Goal: Information Seeking & Learning: Check status

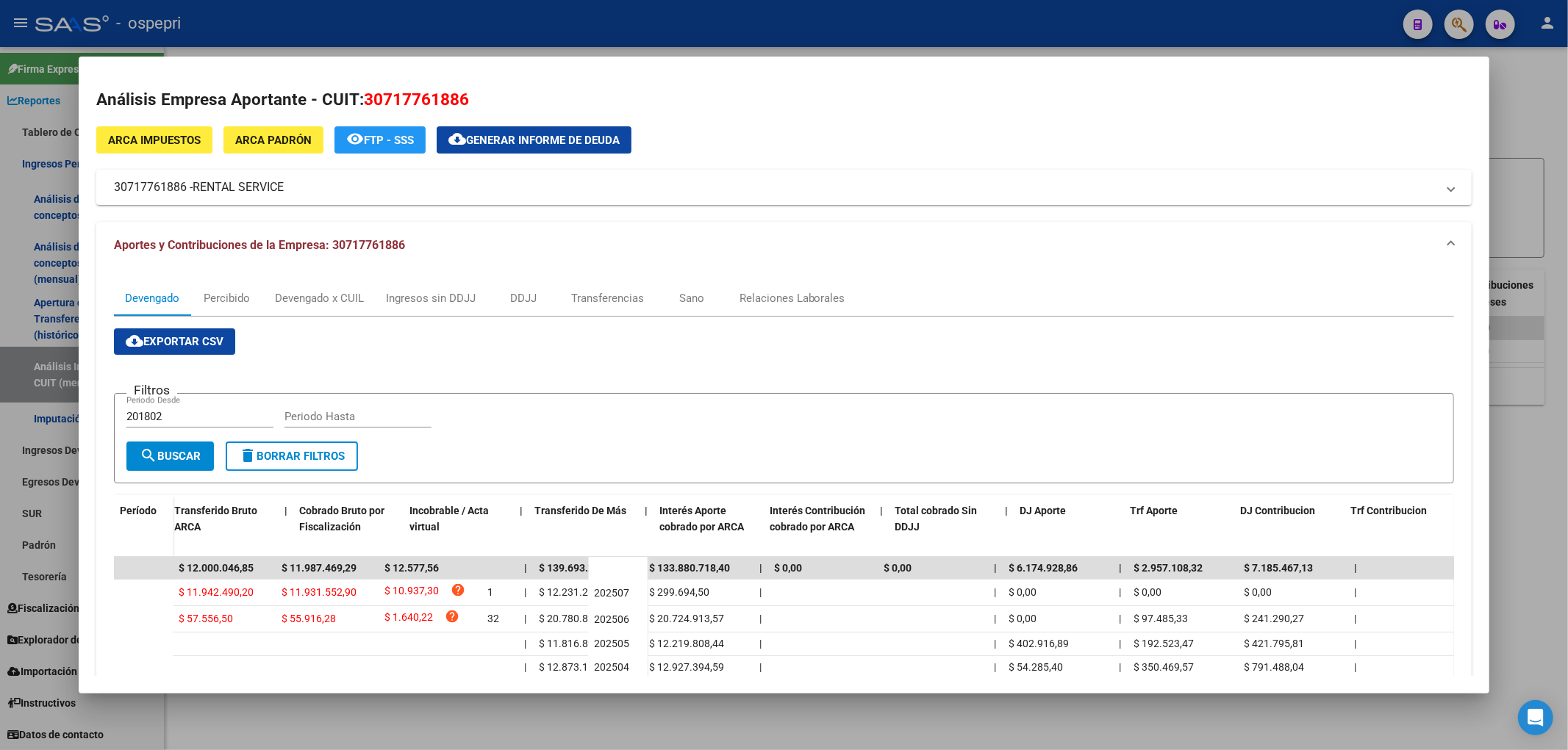
scroll to position [0, 474]
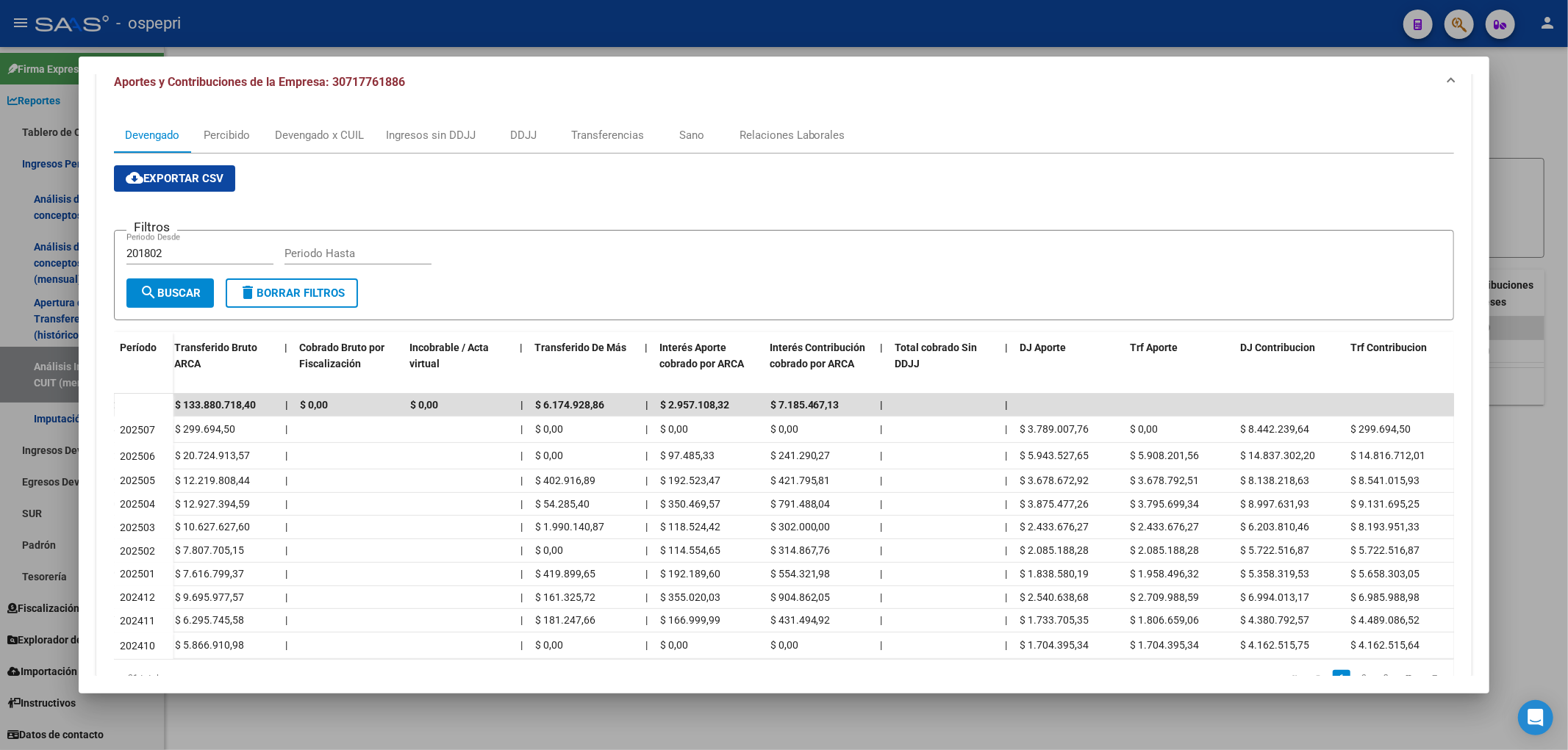
click at [1499, 136] on div at bounding box center [784, 375] width 1568 height 750
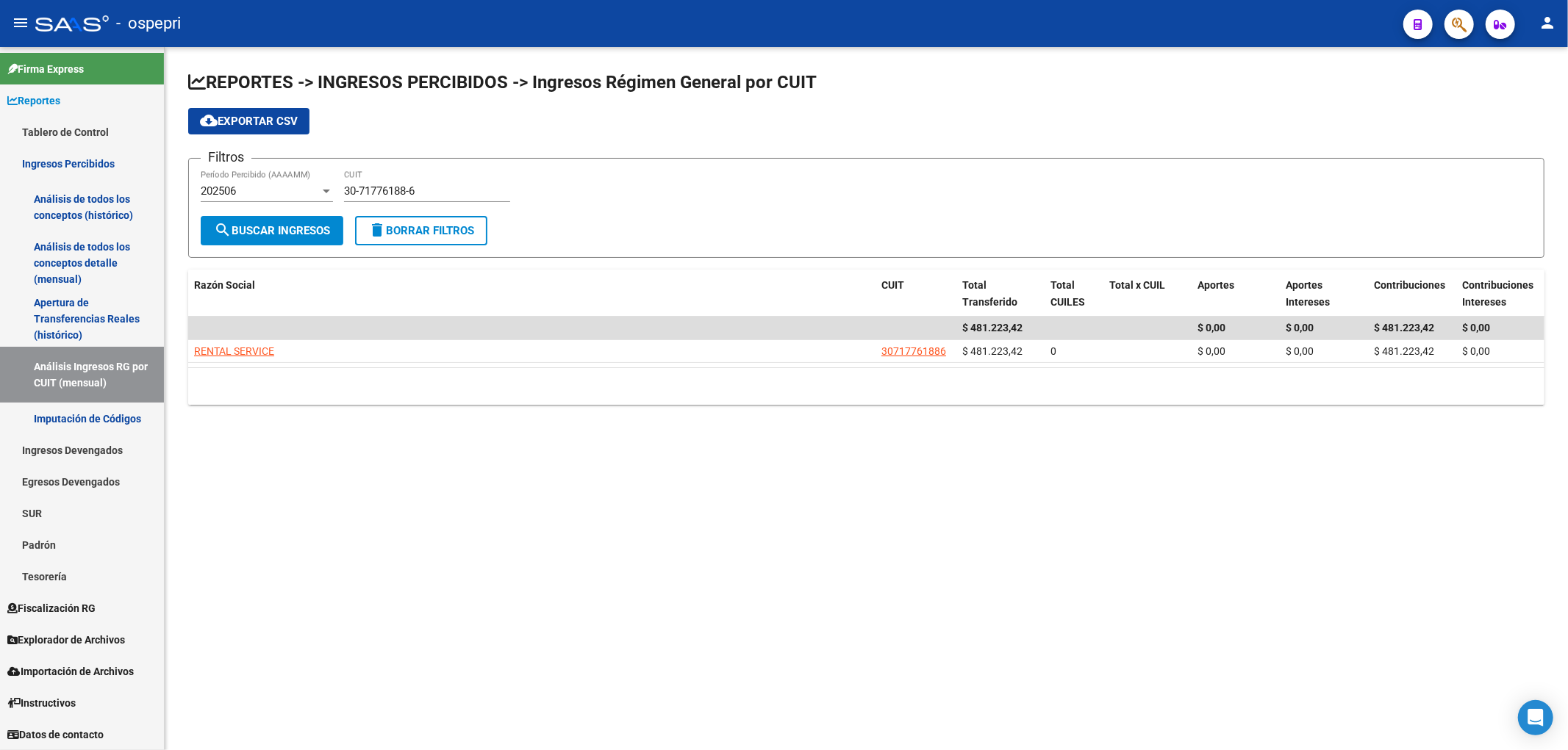
drag, startPoint x: 473, startPoint y: 187, endPoint x: 468, endPoint y: 192, distance: 7.1
click at [472, 188] on input "30-71776188-6" at bounding box center [427, 191] width 166 height 13
drag, startPoint x: 459, startPoint y: 197, endPoint x: 304, endPoint y: 254, distance: 165.1
click at [304, 254] on form "Filtros 202506 Período Percibido (AAAAMM) 30-71776188-6 CUIT search Buscar Ingr…" at bounding box center [866, 208] width 1356 height 100
paste input "044760-4"
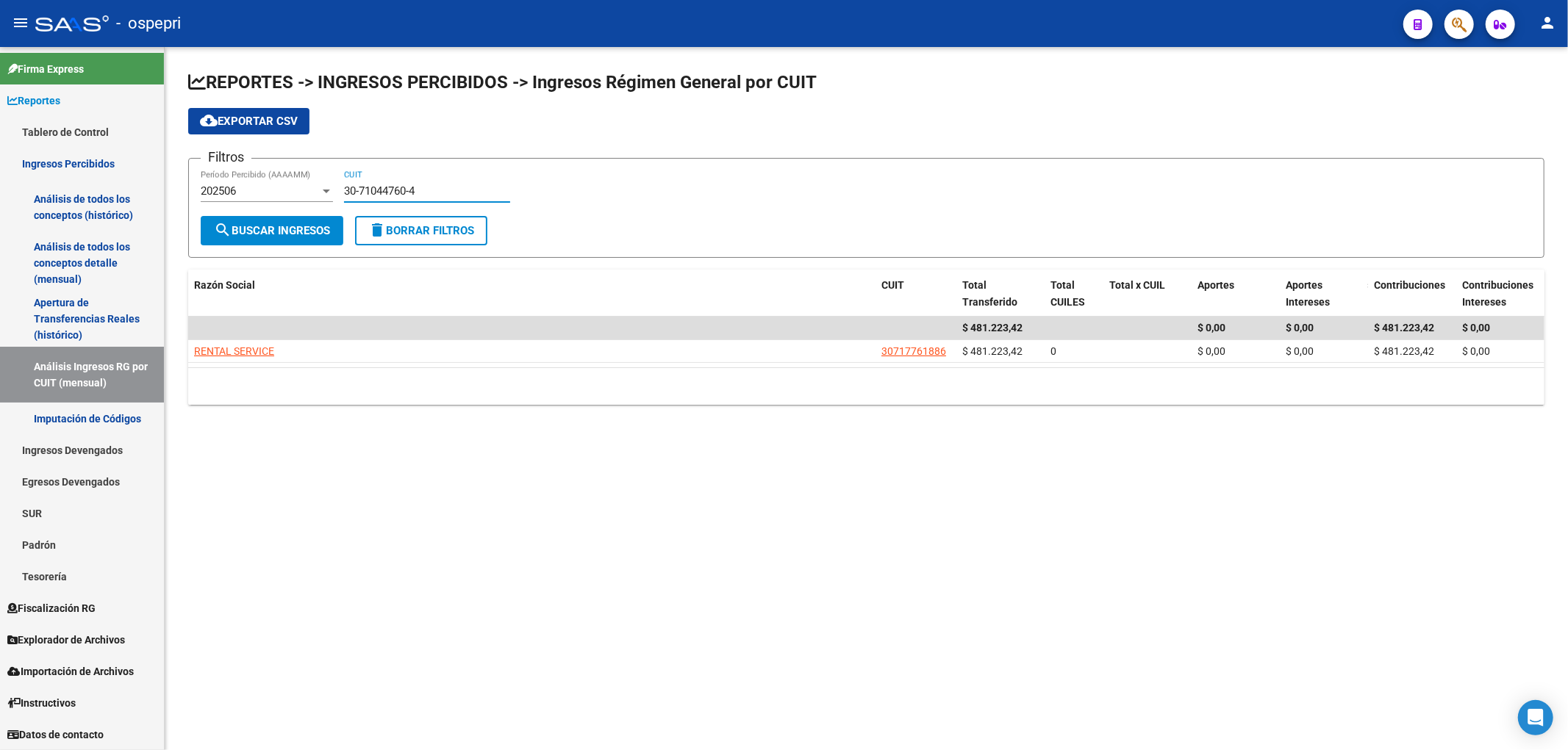
type input "30-71044760-4"
click at [274, 223] on button "search Buscar Ingresos" at bounding box center [272, 230] width 143 height 30
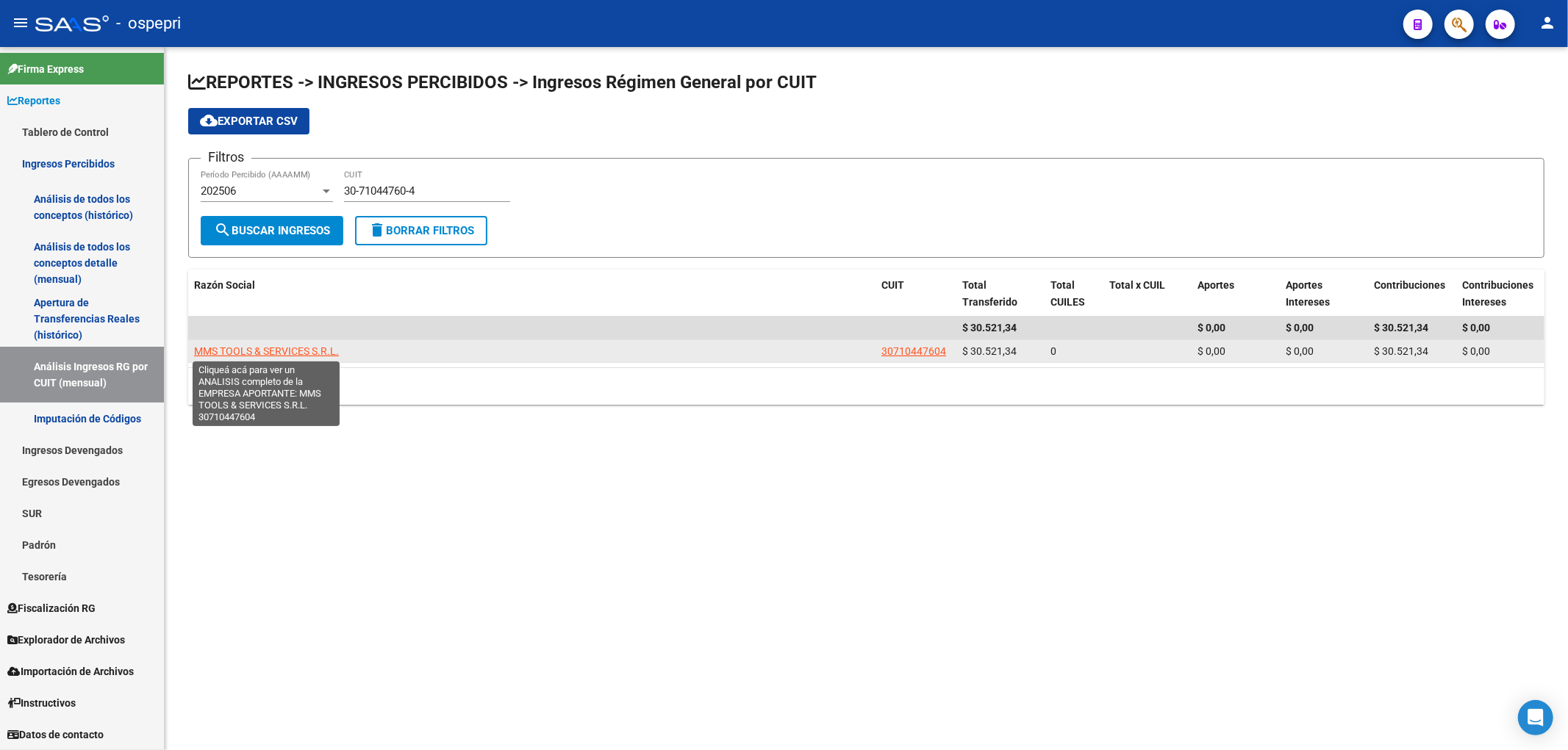
click at [322, 347] on span "MMS TOOLS & SERVICES S.R.L." at bounding box center [266, 351] width 144 height 12
type textarea "30710447604"
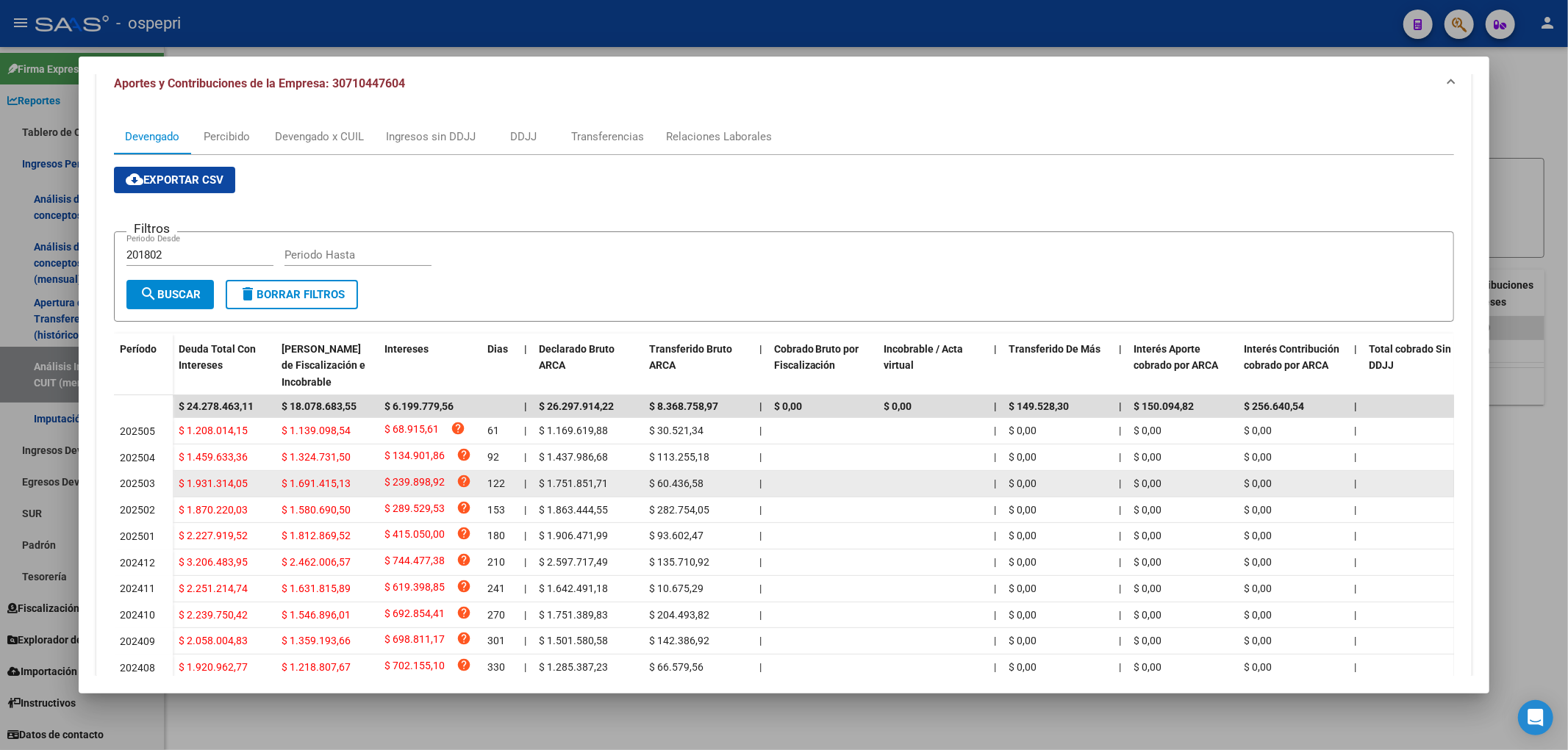
scroll to position [163, 0]
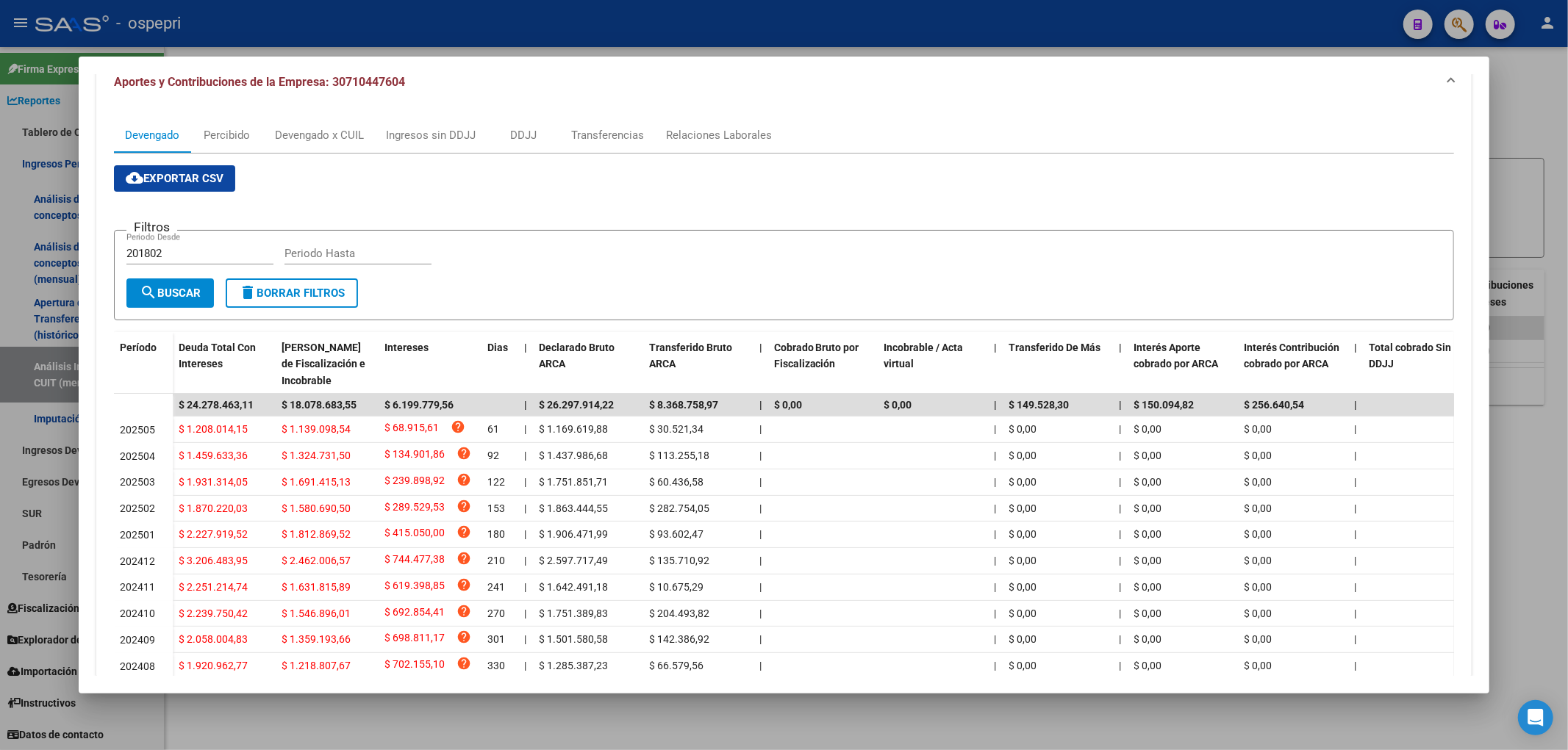
drag, startPoint x: 1532, startPoint y: 127, endPoint x: 1453, endPoint y: 158, distance: 84.9
click at [1527, 128] on div at bounding box center [784, 375] width 1568 height 750
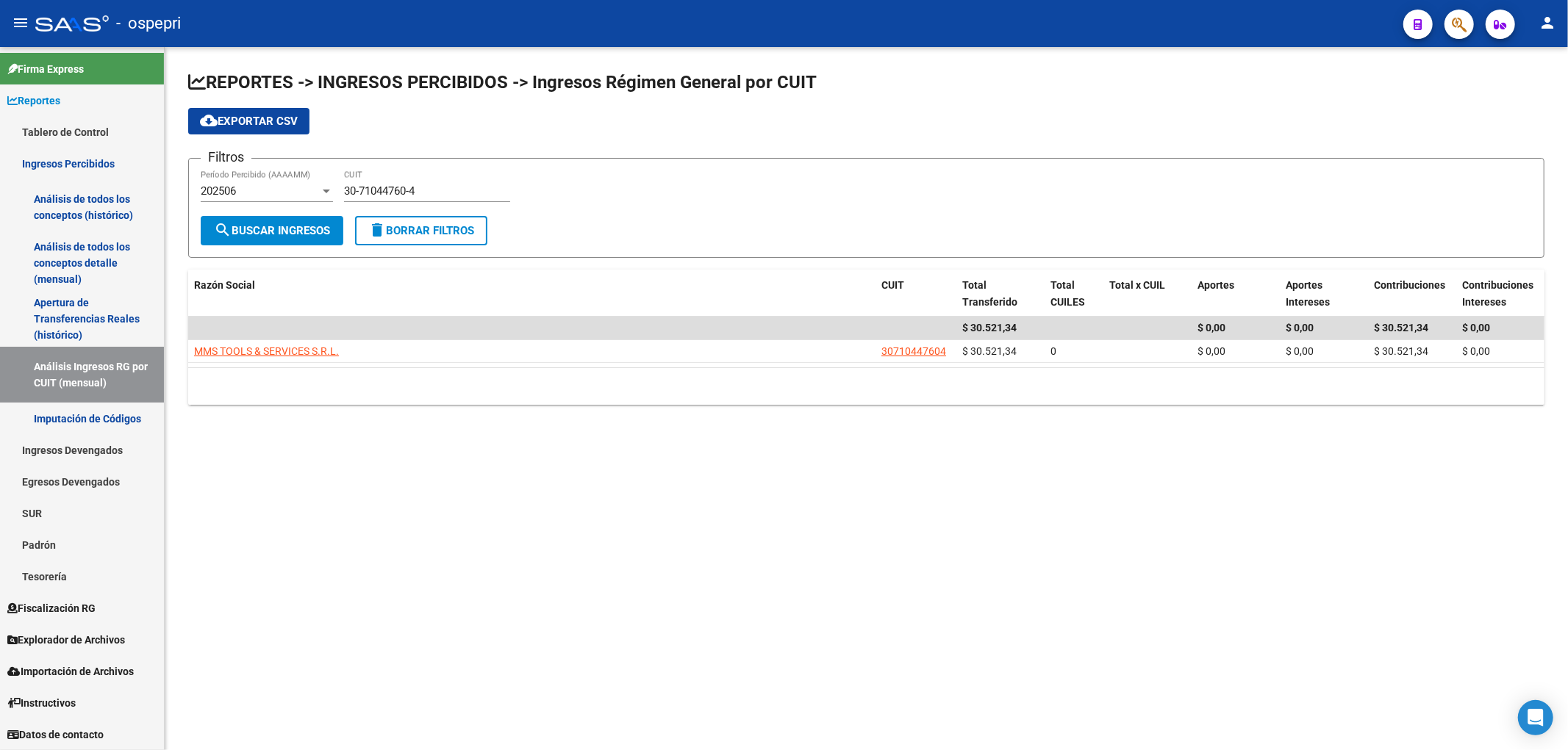
drag, startPoint x: 1264, startPoint y: 170, endPoint x: 1163, endPoint y: 203, distance: 106.3
click at [1265, 170] on form "Filtros 202506 Período Percibido (AAAAMM) 30-71044760-4 CUIT search Buscar Ingr…" at bounding box center [866, 208] width 1356 height 100
drag, startPoint x: 475, startPoint y: 186, endPoint x: 107, endPoint y: 207, distance: 368.6
click at [107, 207] on mat-sidenav-container "Firma Express Reportes Tablero de Control Ingresos Percibidos Análisis de todos…" at bounding box center [784, 399] width 1568 height 703
paste input "0762056-7"
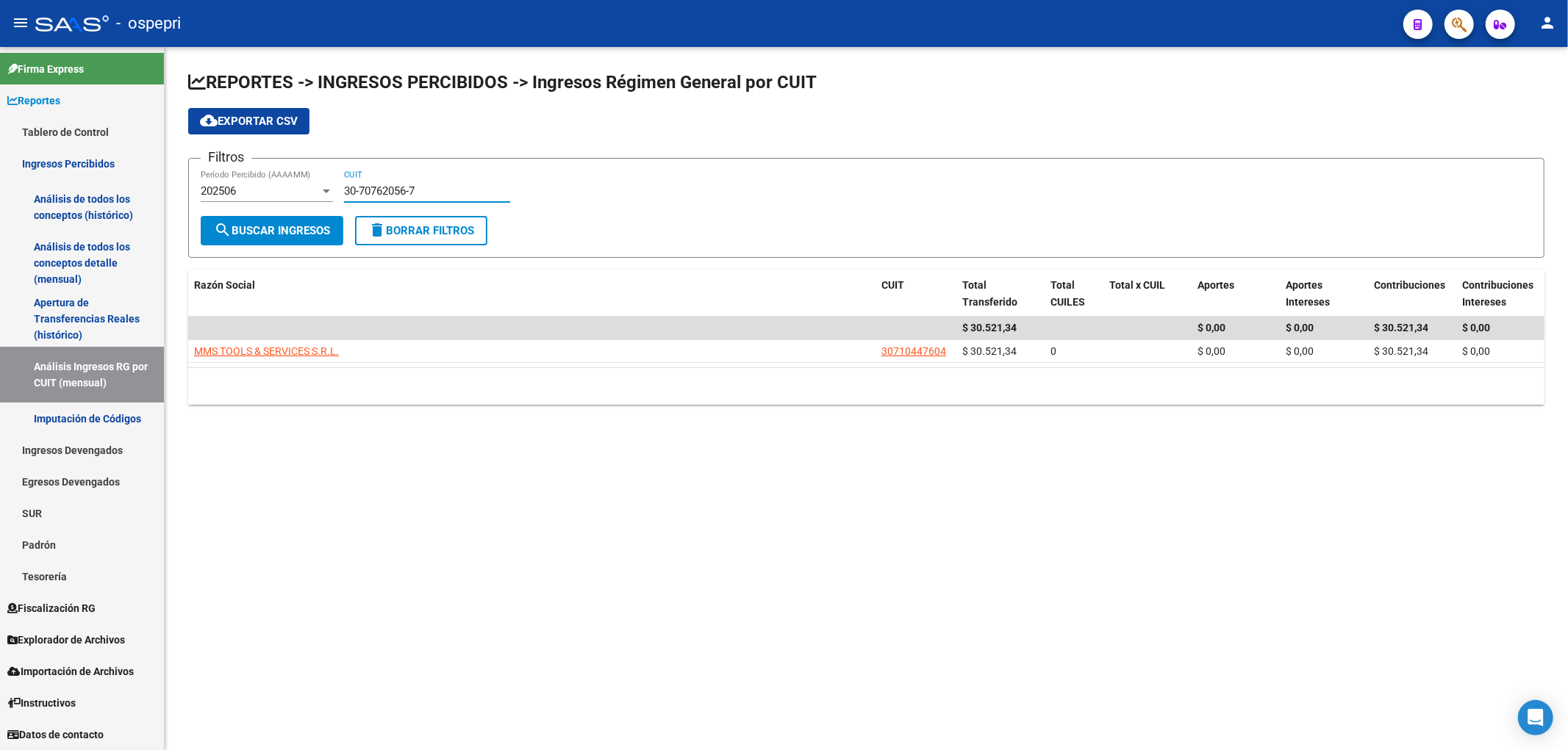
type input "30-70762056-7"
click at [240, 239] on button "search Buscar Ingresos" at bounding box center [272, 230] width 143 height 30
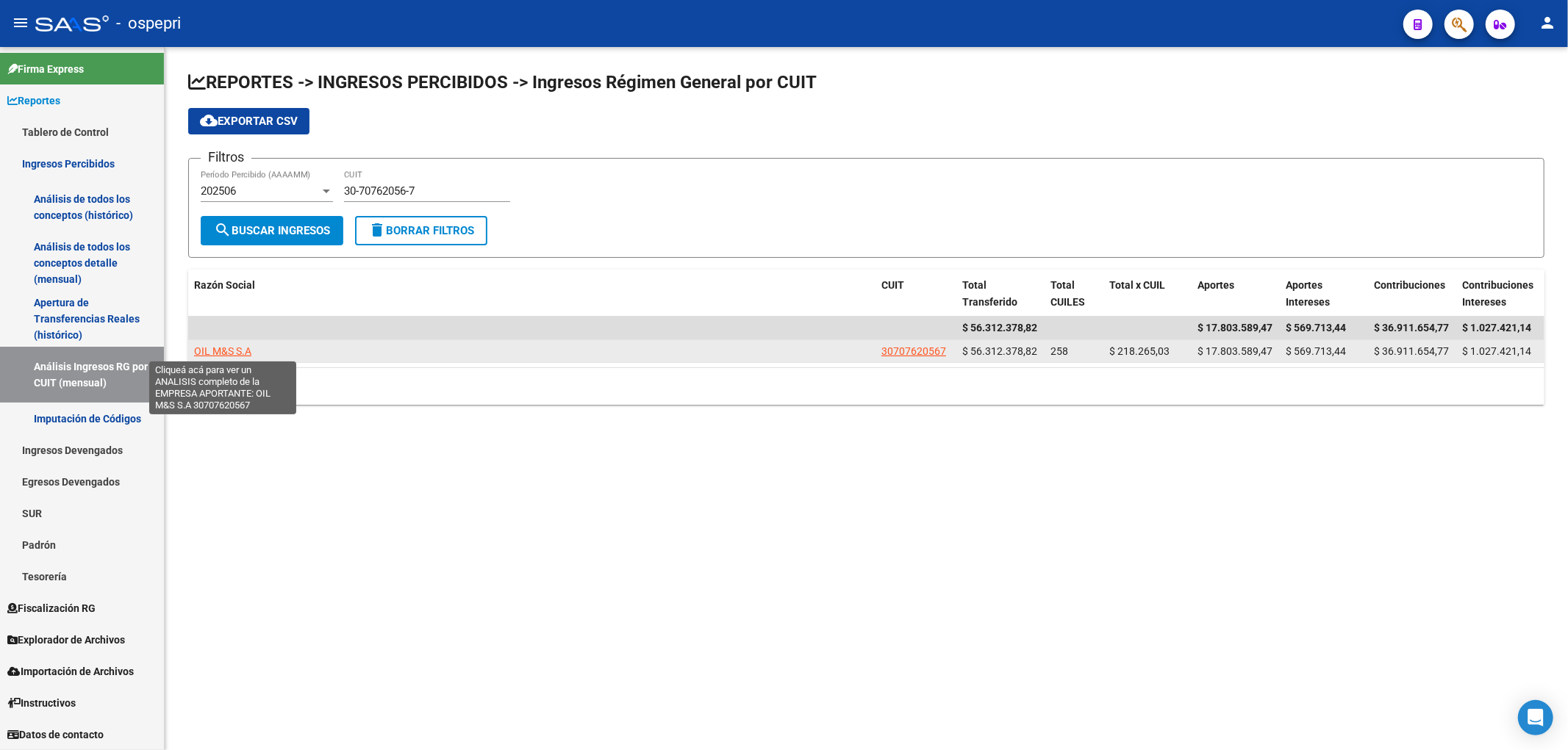
click at [249, 346] on span "OIL M&S S.A" at bounding box center [222, 351] width 57 height 12
type textarea "30707620567"
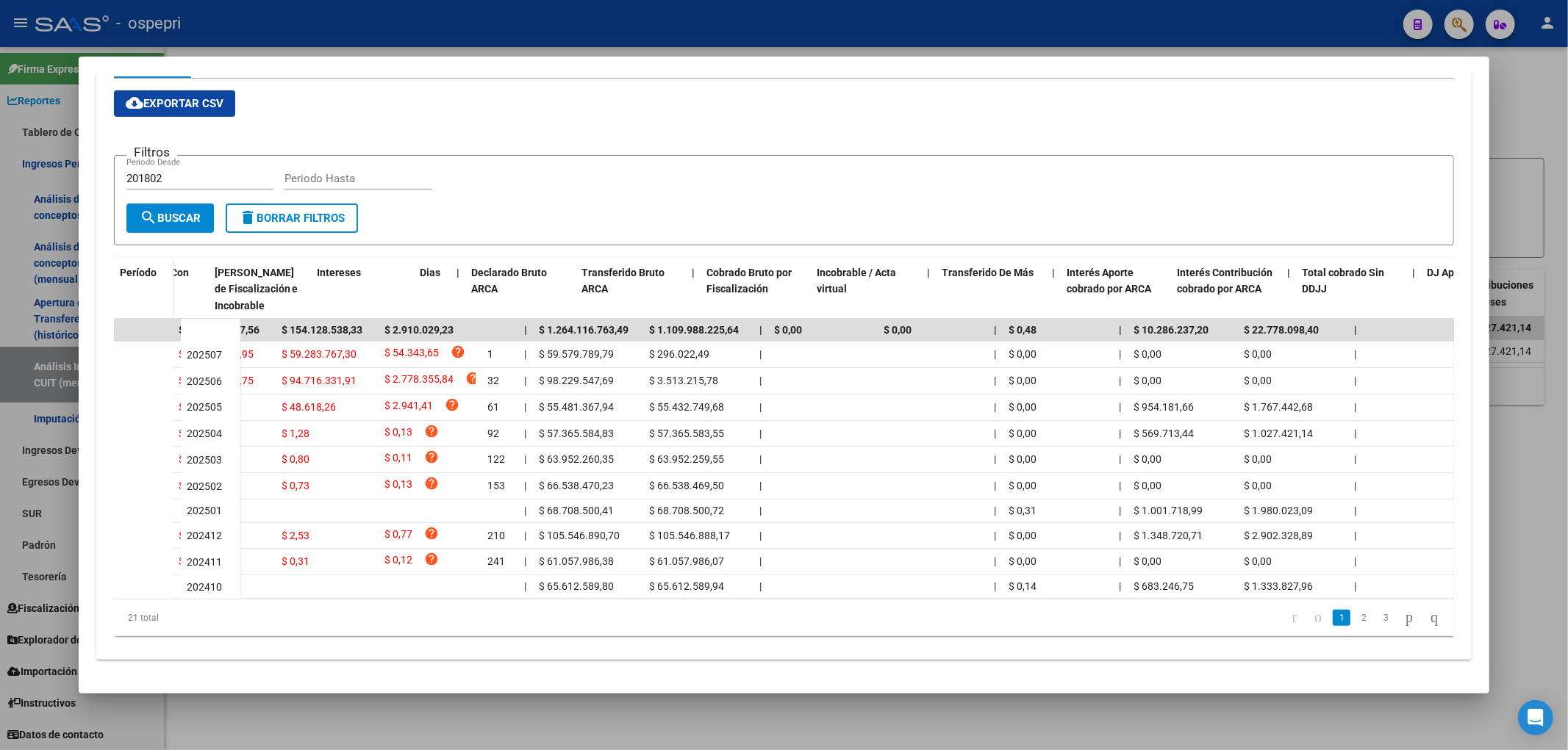
scroll to position [0, 474]
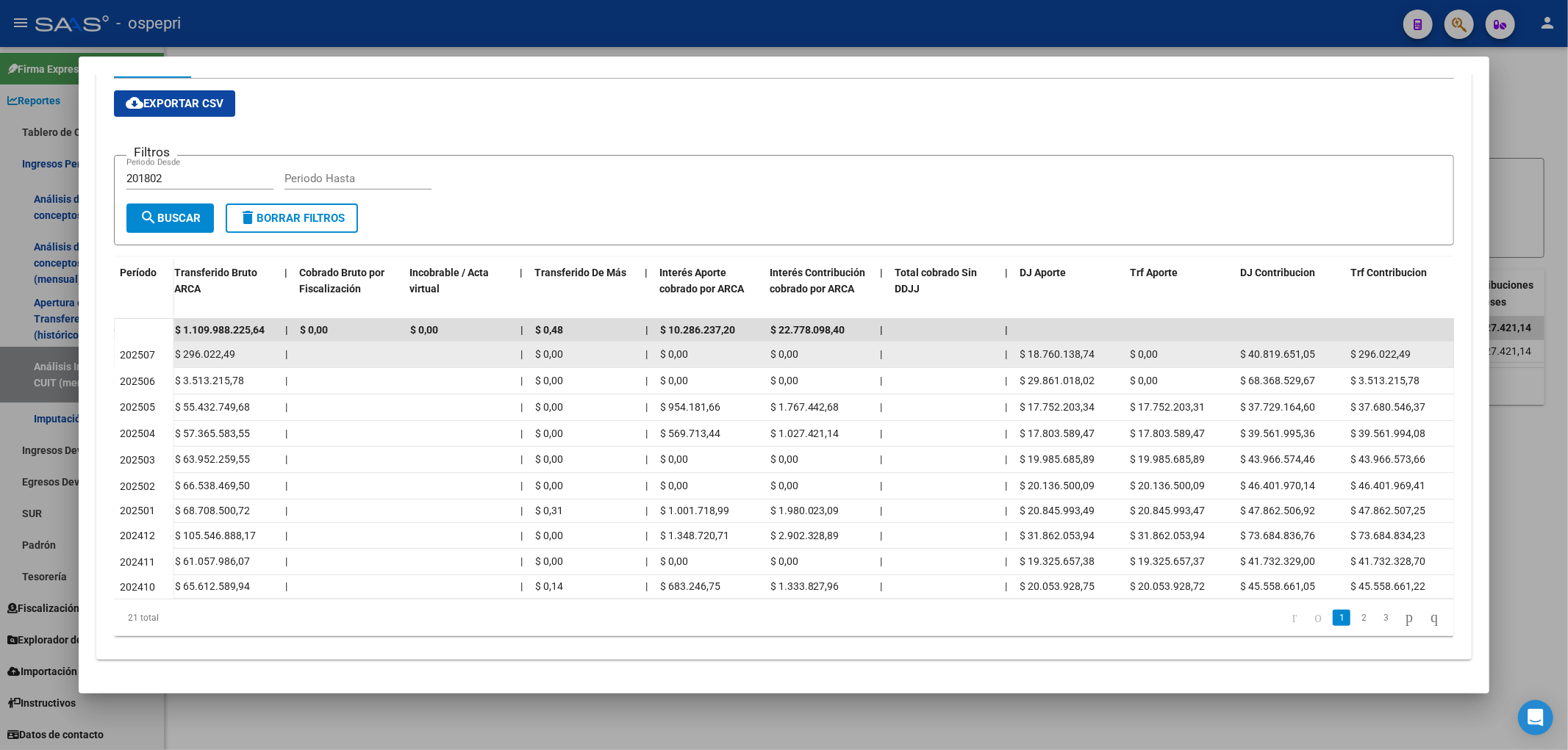
click at [1062, 348] on span "$ 18.760.138,74" at bounding box center [1057, 354] width 75 height 12
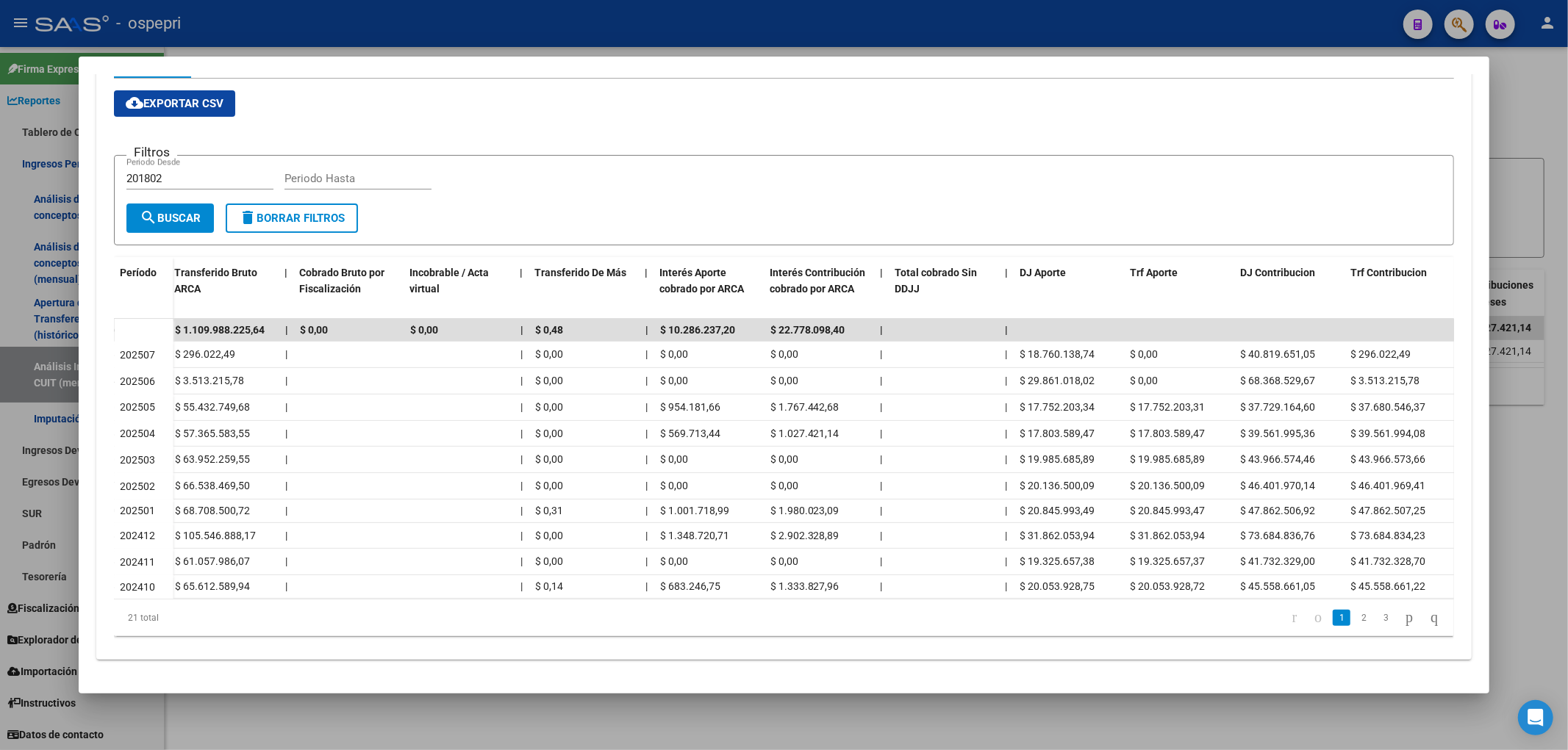
copy span "18.760.138,74"
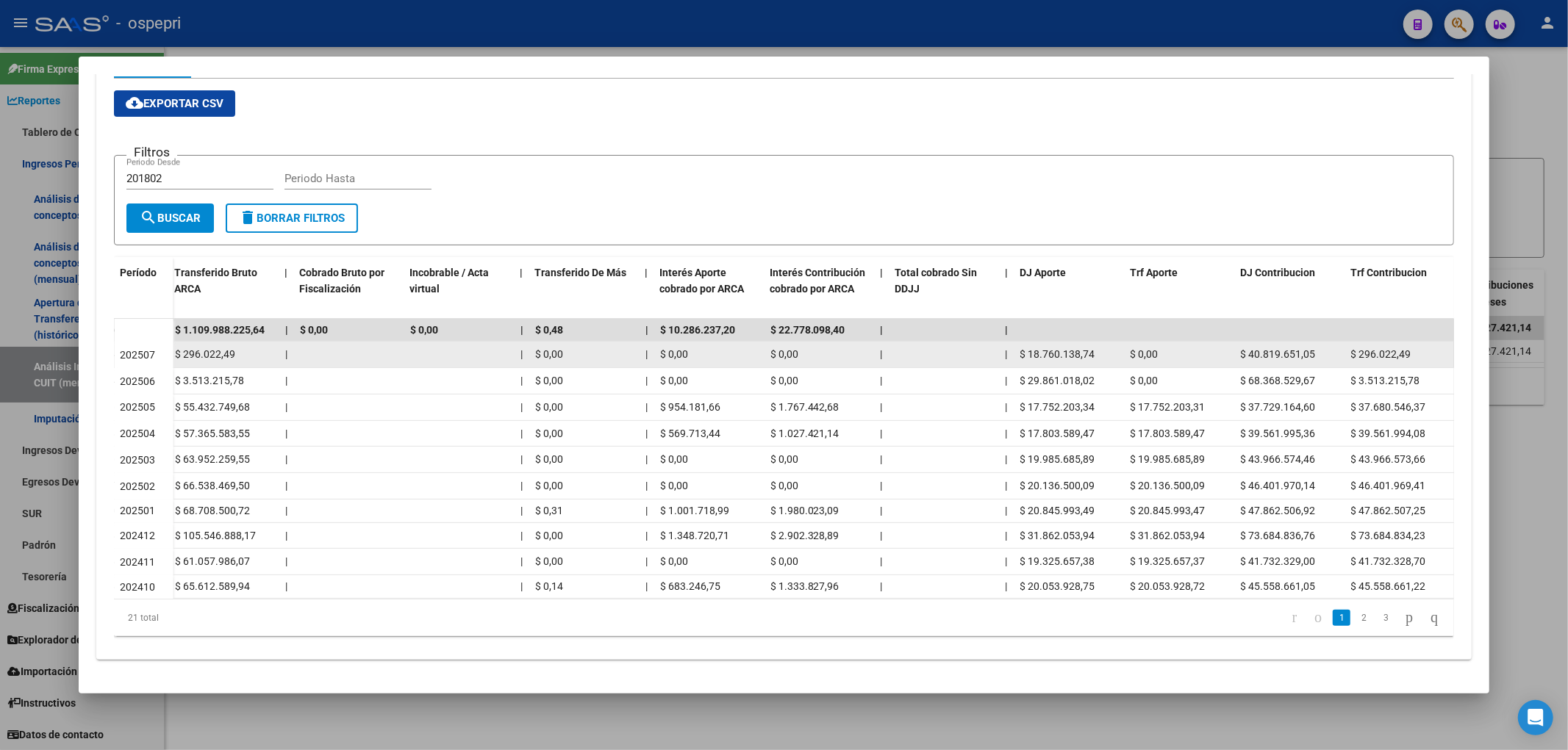
click at [1308, 346] on div "$ 40.819.651,05" at bounding box center [1290, 354] width 99 height 17
click at [1306, 346] on div "$ 40.819.651,05" at bounding box center [1290, 354] width 99 height 17
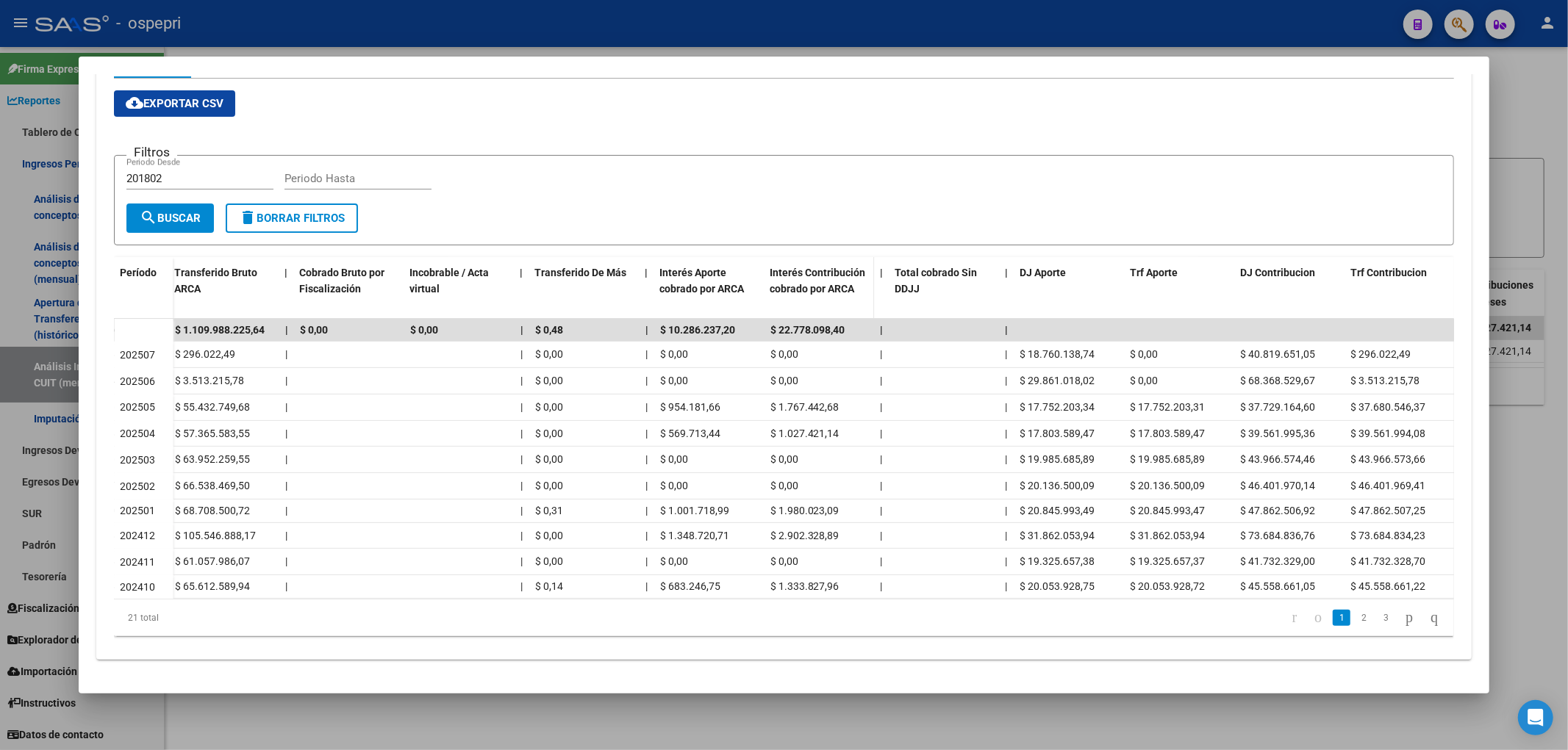
copy span "40.819.651,05"
drag, startPoint x: 1533, startPoint y: 125, endPoint x: 1475, endPoint y: 129, distance: 58.1
click at [1533, 124] on div at bounding box center [784, 375] width 1568 height 750
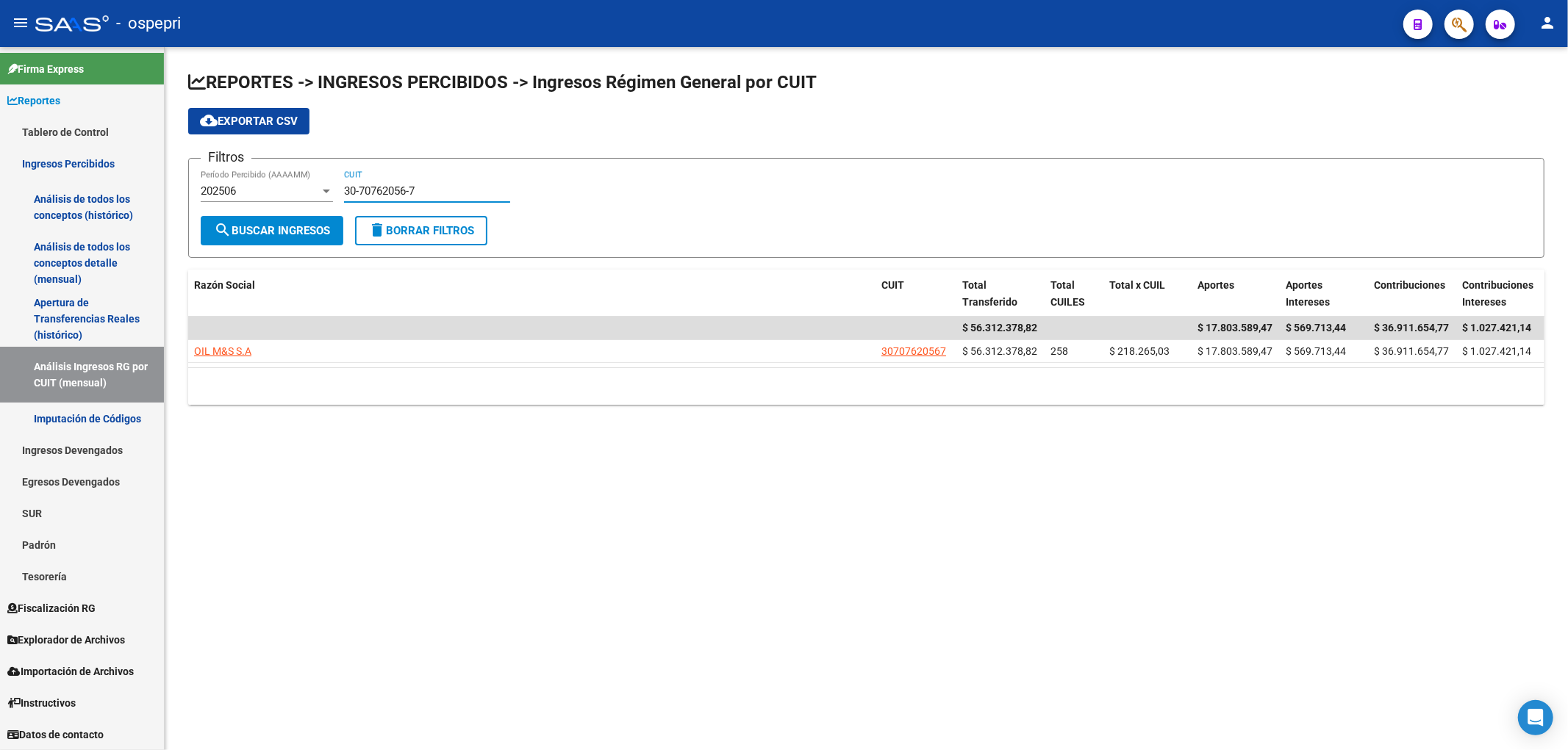
drag, startPoint x: 424, startPoint y: 192, endPoint x: 99, endPoint y: 182, distance: 325.2
click at [97, 178] on mat-sidenav-container "Firma Express Reportes Tablero de Control Ingresos Percibidos Análisis de todos…" at bounding box center [784, 399] width 1568 height 703
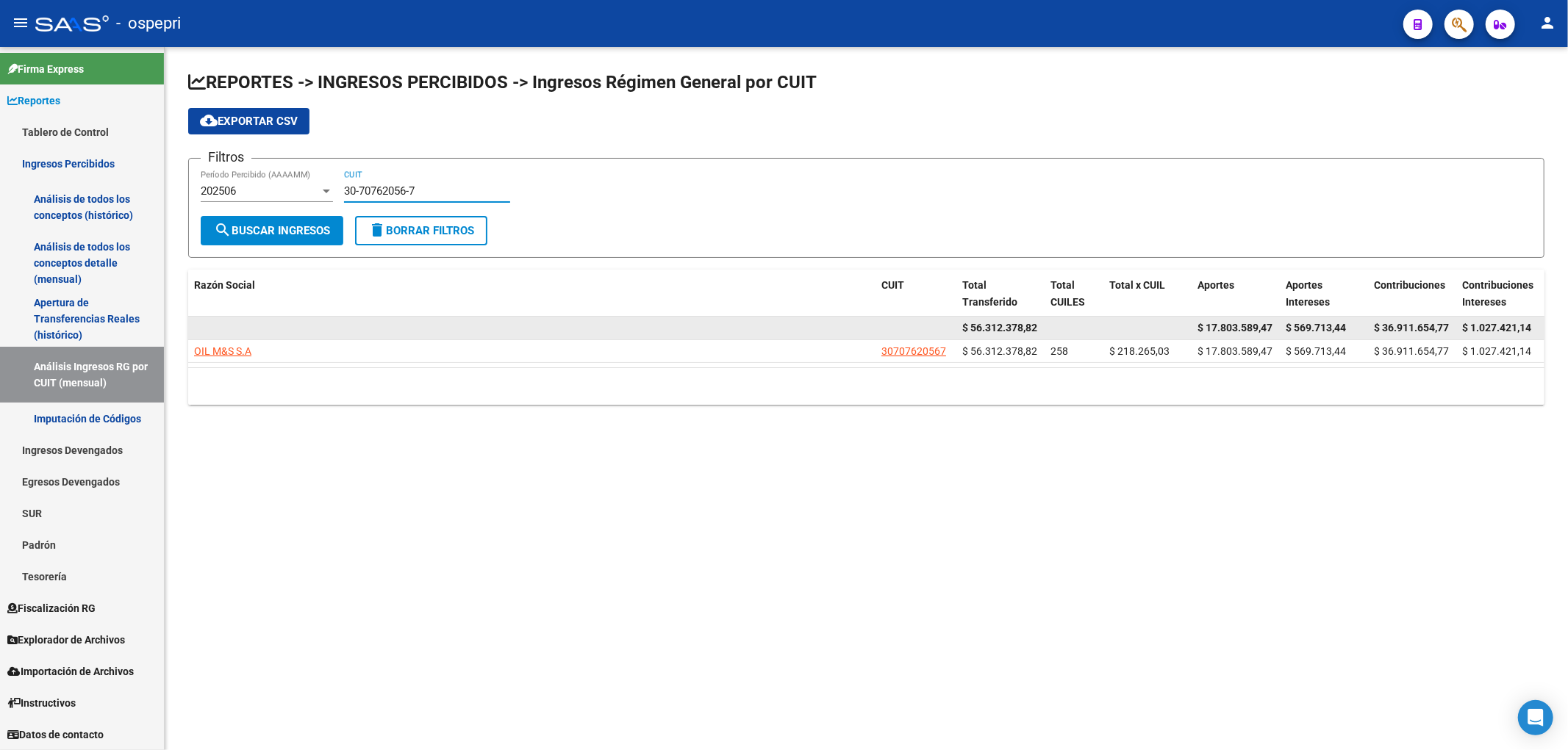
paste input "68451846-8"
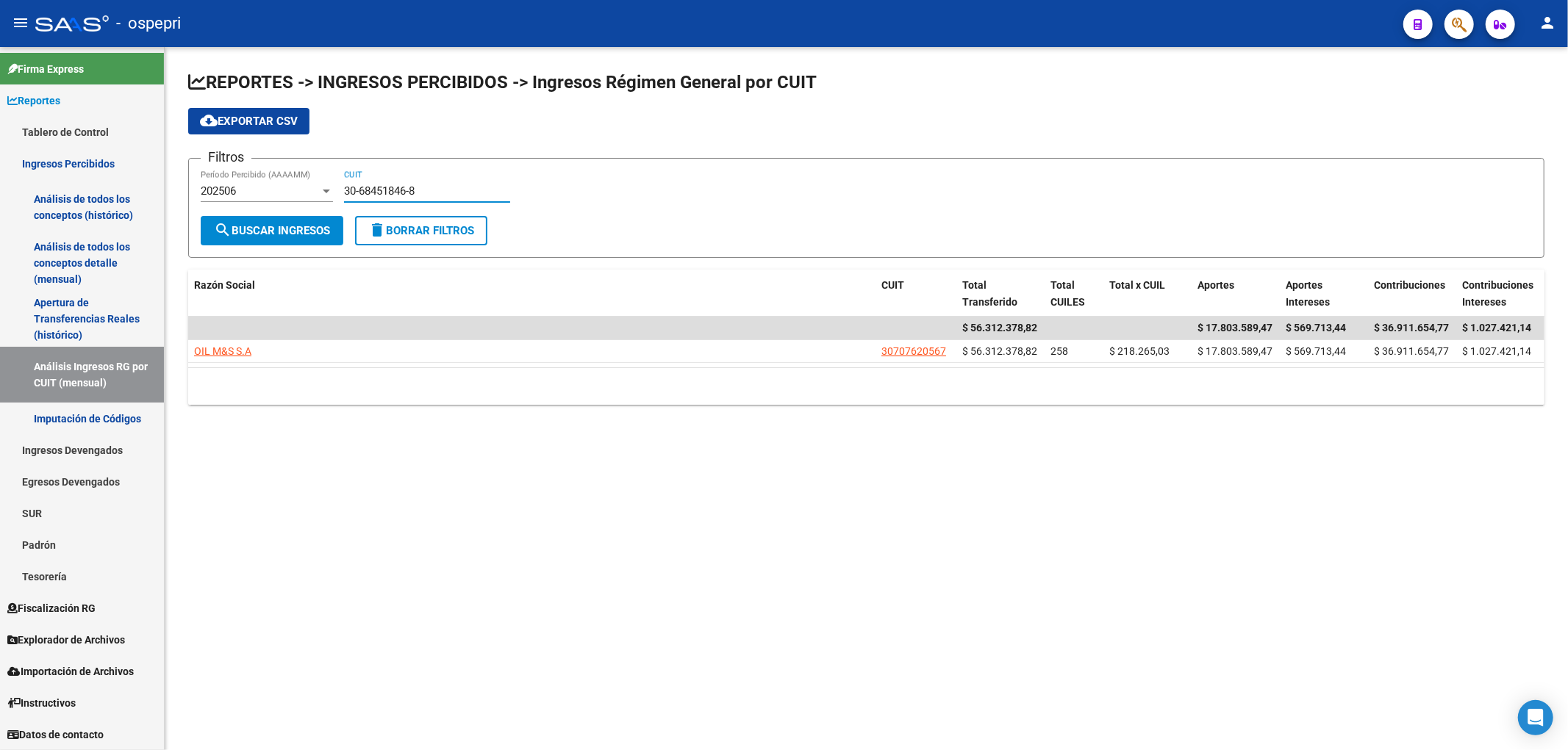
type input "30-68451846-8"
click at [292, 225] on span "search Buscar Ingresos" at bounding box center [272, 230] width 116 height 13
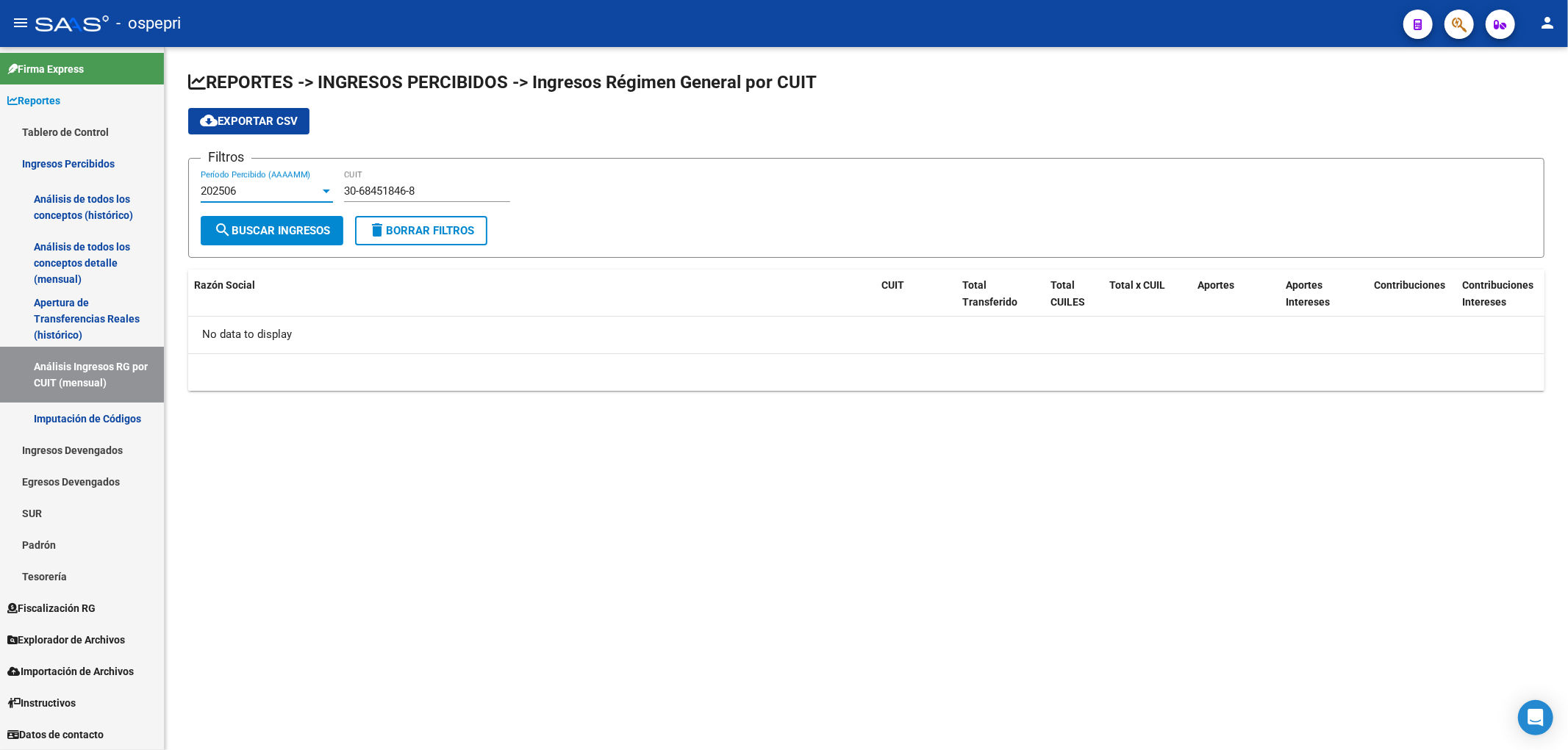
click at [311, 185] on div "202506" at bounding box center [260, 191] width 119 height 13
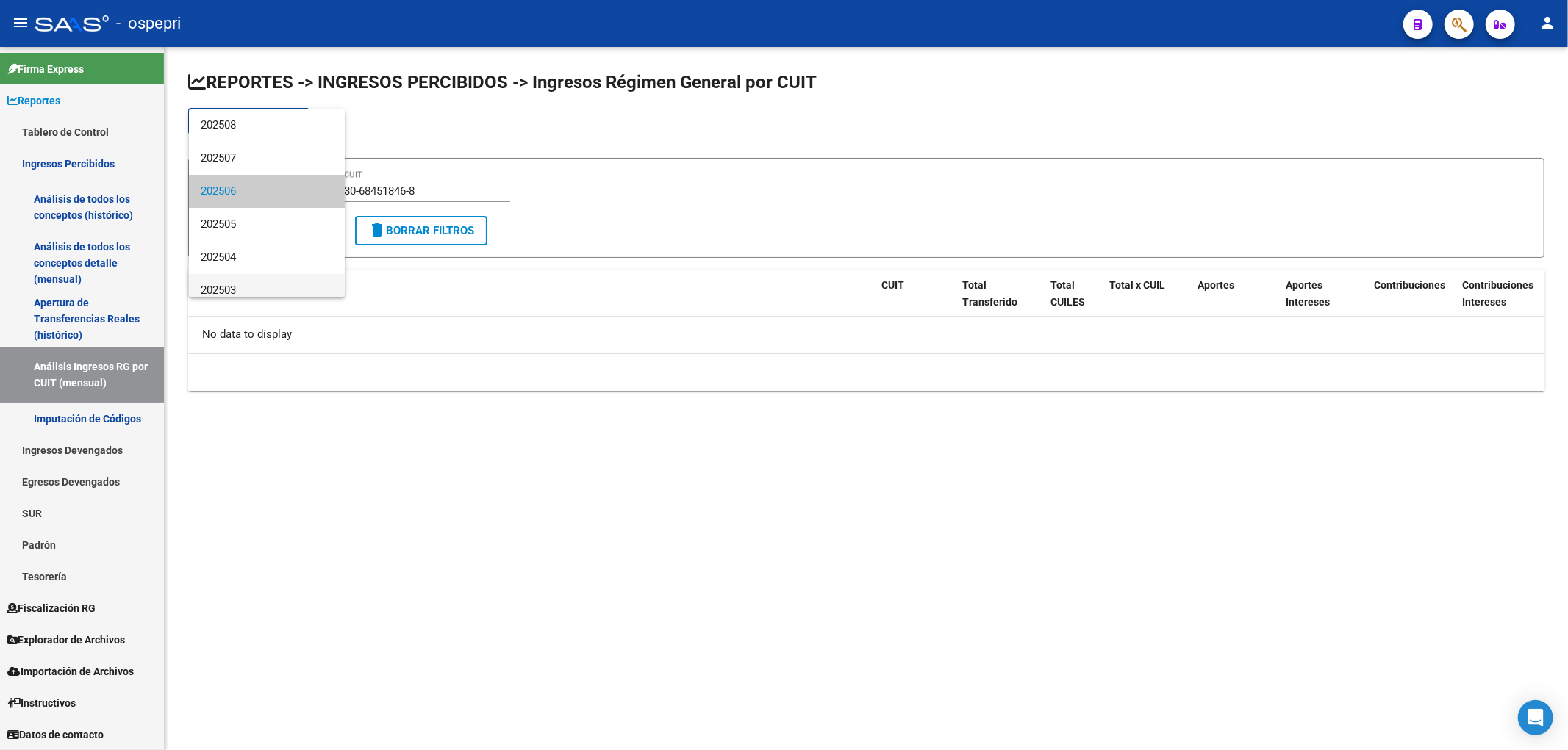
click at [250, 280] on span "202503" at bounding box center [266, 290] width 132 height 33
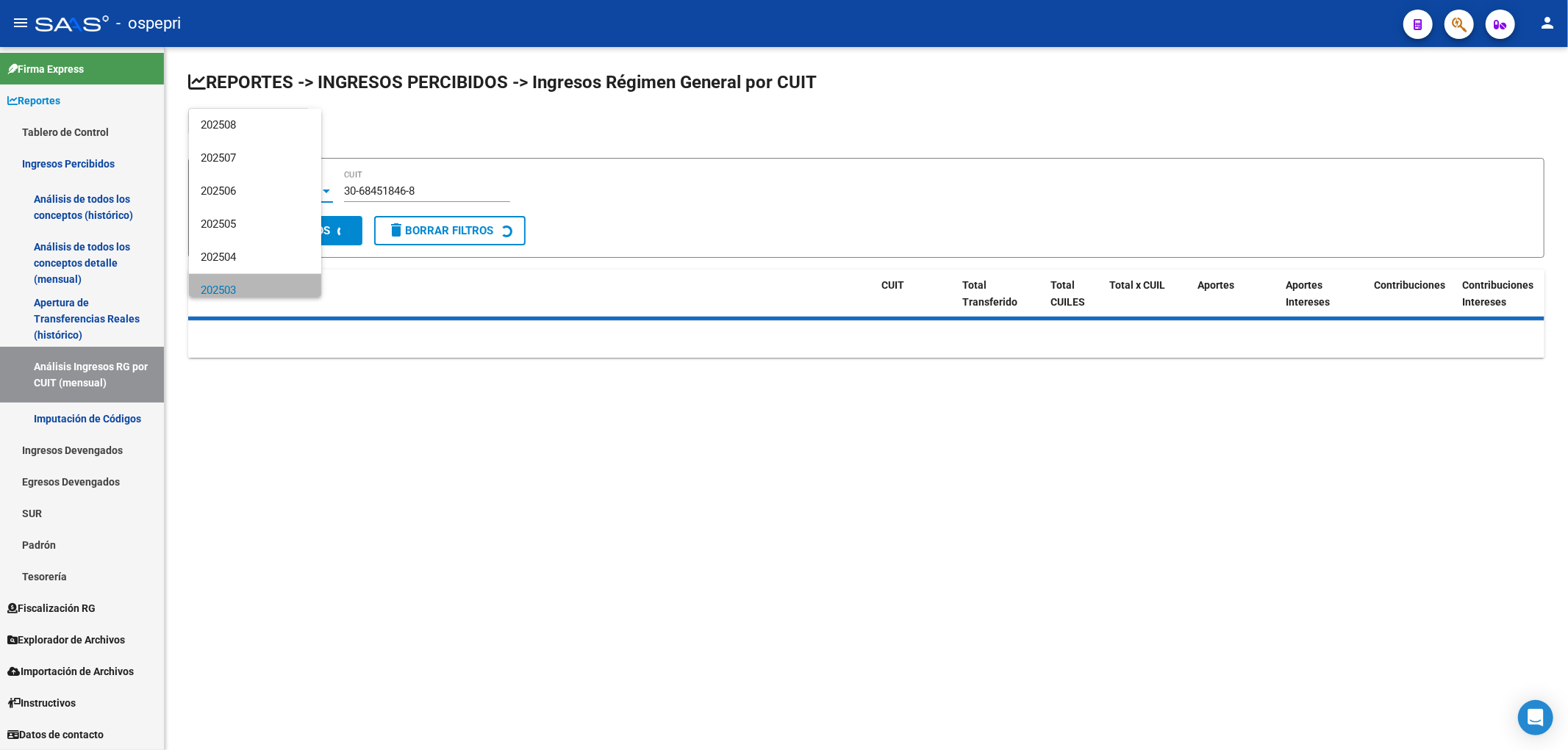
scroll to position [10, 0]
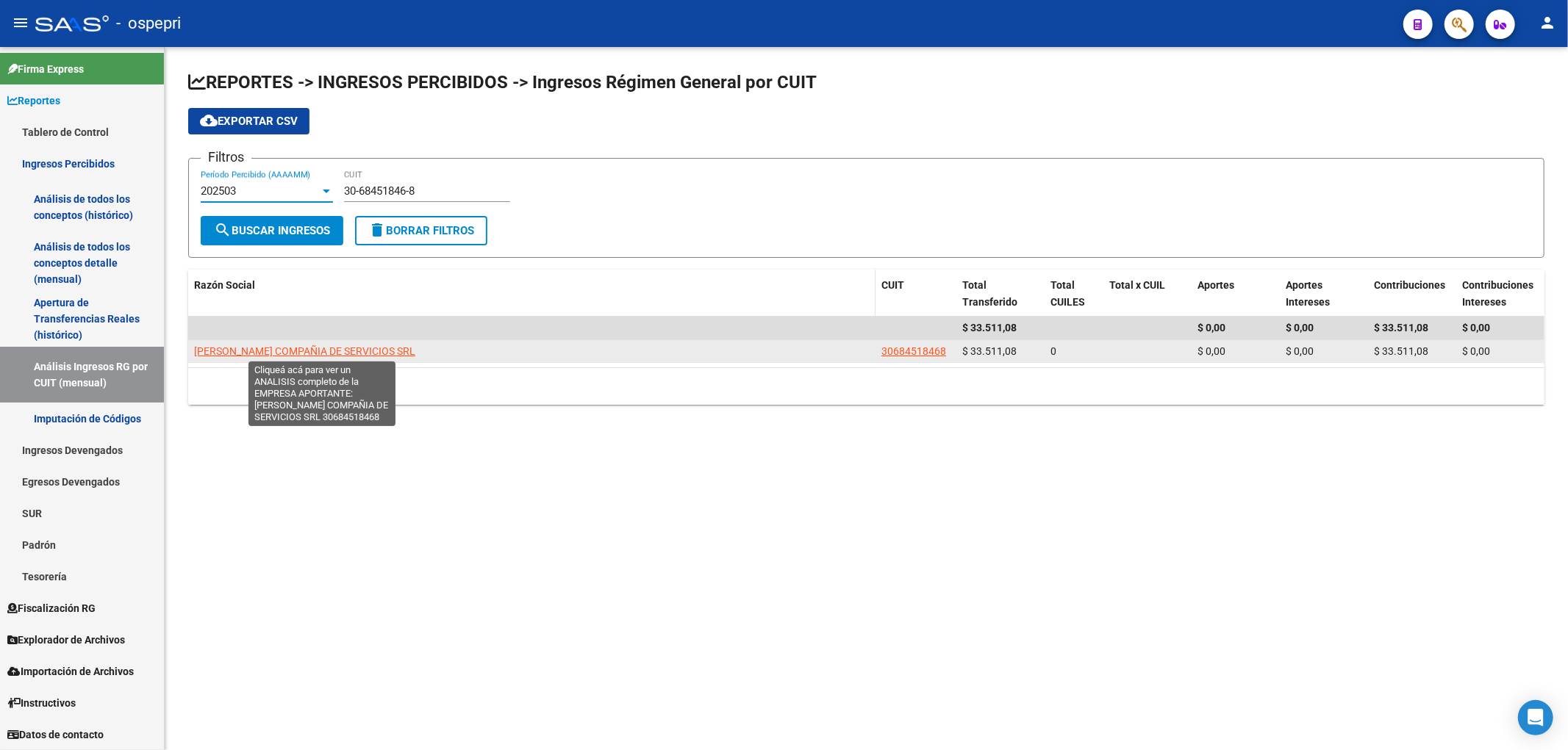
click at [380, 354] on span "[PERSON_NAME] COMPAÑIA DE SERVICIOS SRL" at bounding box center [305, 351] width 221 height 12
type textarea "30684518468"
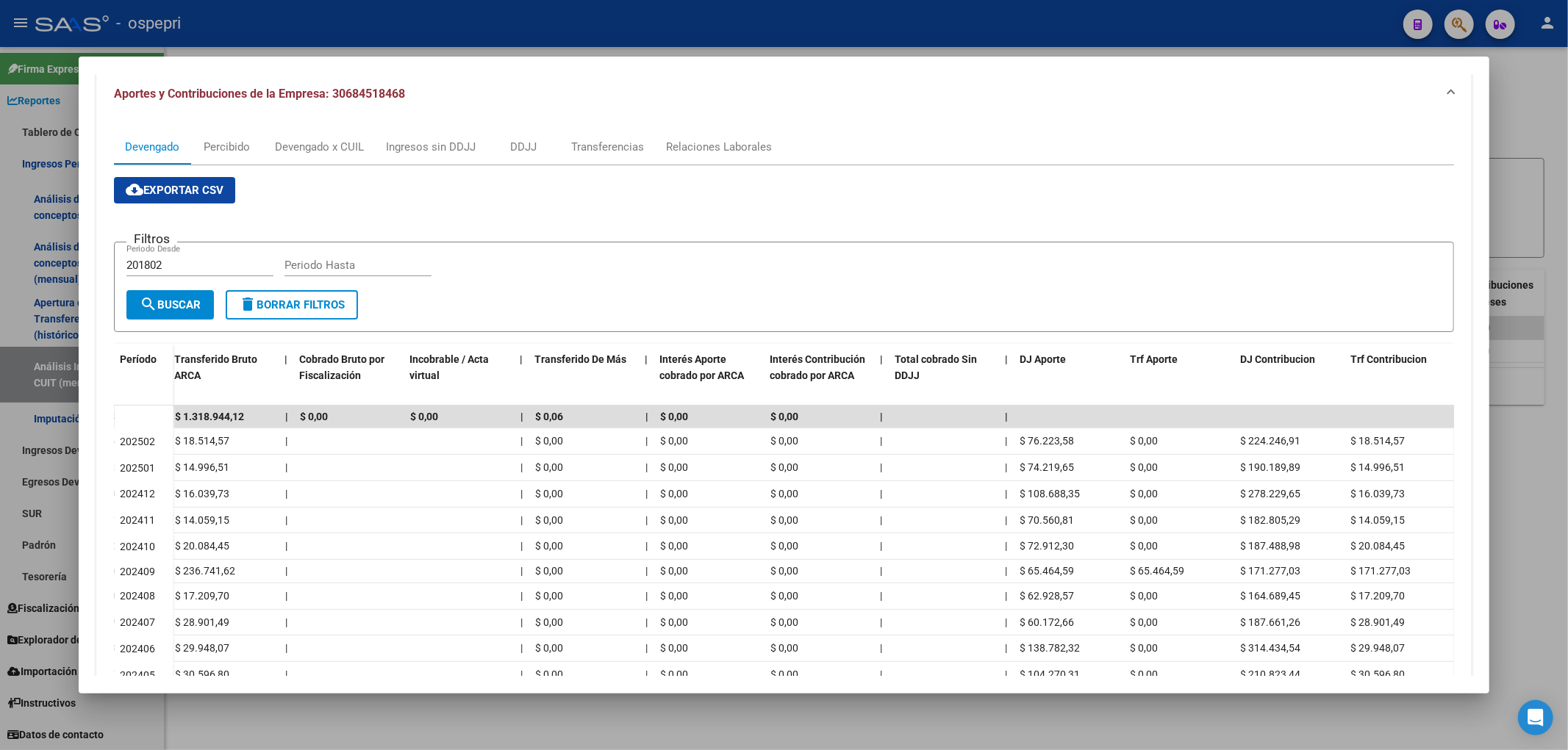
scroll to position [245, 0]
